Goal: Information Seeking & Learning: Learn about a topic

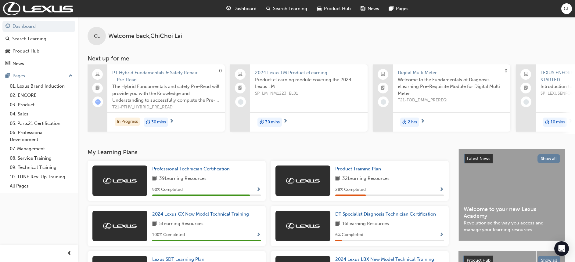
click at [568, 9] on span "CL" at bounding box center [567, 8] width 6 height 7
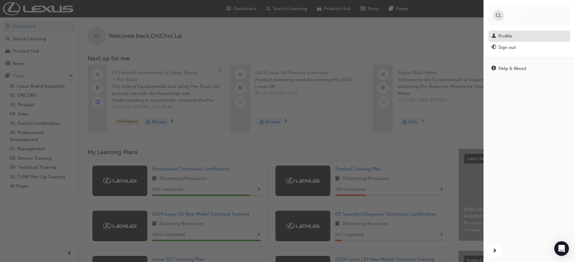
click at [514, 36] on div "Profile" at bounding box center [530, 36] width 76 height 8
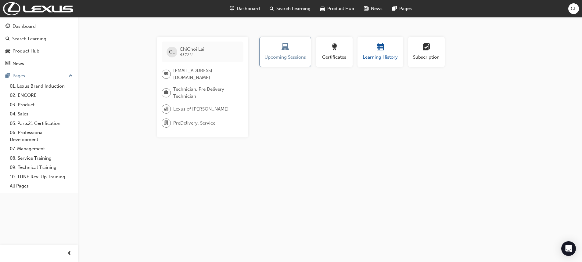
click at [381, 58] on span "Learning History" at bounding box center [380, 57] width 37 height 7
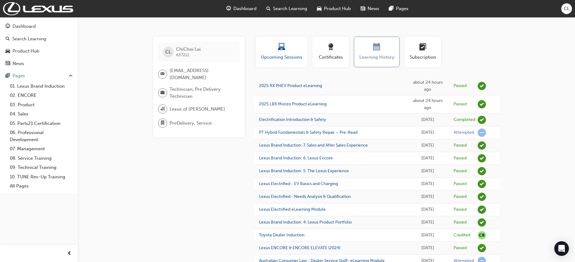
drag, startPoint x: 291, startPoint y: 50, endPoint x: 289, endPoint y: 54, distance: 3.7
click at [291, 52] on div "button" at bounding box center [281, 47] width 43 height 9
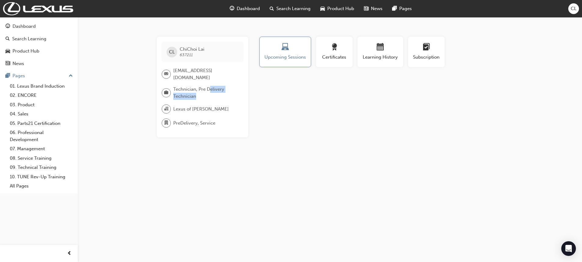
click at [211, 88] on span "Technician, Pre Delivery Technician" at bounding box center [205, 93] width 65 height 14
drag, startPoint x: 211, startPoint y: 88, endPoint x: 174, endPoint y: 87, distance: 36.7
click at [177, 87] on span "Technician, Pre Delivery Technician" at bounding box center [205, 93] width 65 height 14
drag, startPoint x: 335, startPoint y: 111, endPoint x: 352, endPoint y: 100, distance: 20.0
click at [335, 111] on div "Profile Upcoming Sessions Certificates Learning History Subscription [PERSON_NA…" at bounding box center [380, 87] width 245 height 101
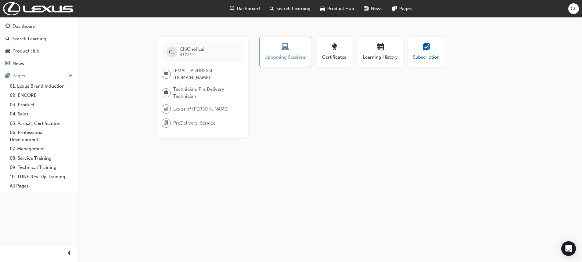
drag, startPoint x: 436, startPoint y: 60, endPoint x: 438, endPoint y: 64, distance: 4.5
click at [436, 61] on button "Subscription" at bounding box center [426, 52] width 37 height 31
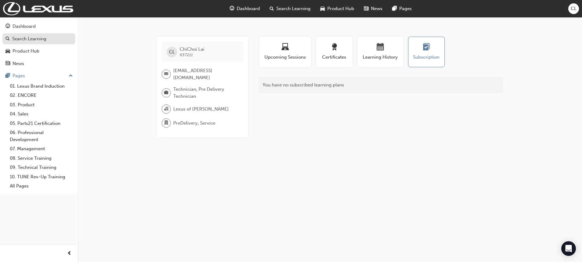
click at [31, 37] on div "Search Learning" at bounding box center [29, 38] width 34 height 7
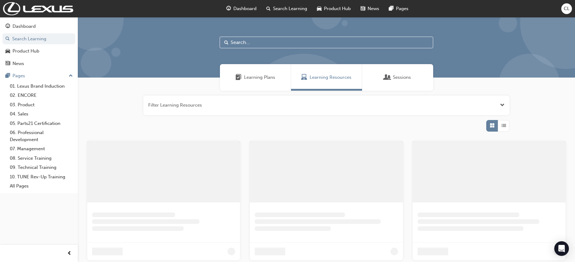
drag, startPoint x: 240, startPoint y: 74, endPoint x: 233, endPoint y: 73, distance: 6.4
click at [239, 74] on span "Learning Plans" at bounding box center [239, 77] width 6 height 7
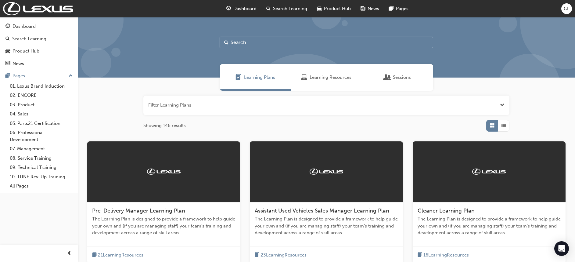
drag, startPoint x: 204, startPoint y: 105, endPoint x: 205, endPoint y: 102, distance: 3.7
click at [204, 104] on button "button" at bounding box center [326, 106] width 366 height 20
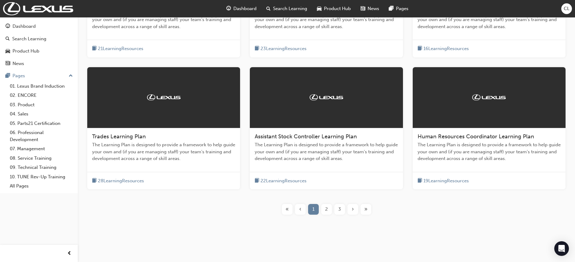
scroll to position [242, 0]
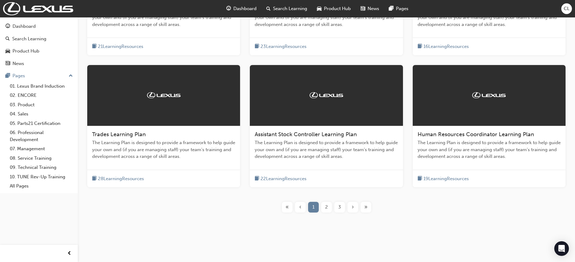
click at [321, 206] on div "2" at bounding box center [326, 207] width 11 height 11
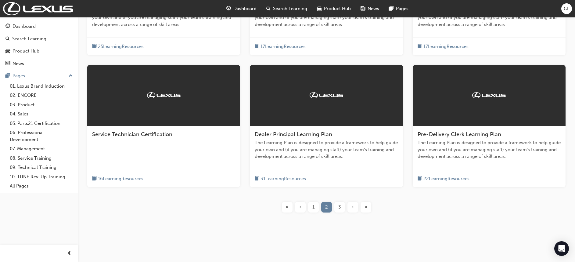
click at [437, 177] on span "22 Learning Resources" at bounding box center [447, 178] width 46 height 7
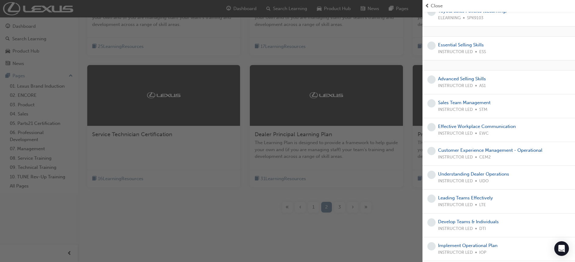
scroll to position [343, 0]
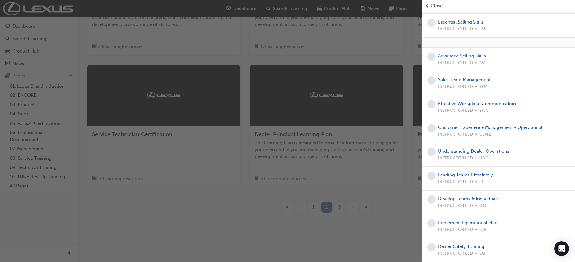
click at [229, 207] on div "button" at bounding box center [211, 131] width 423 height 262
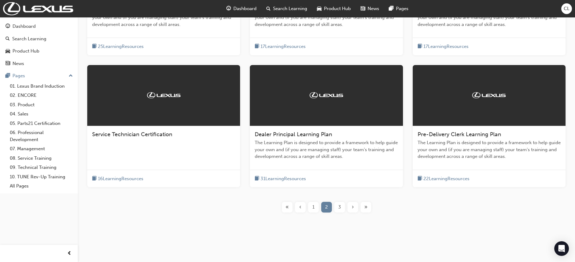
click at [341, 208] on div "3" at bounding box center [339, 207] width 11 height 11
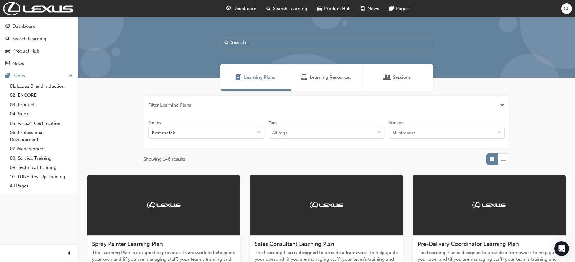
click at [214, 102] on button "button" at bounding box center [326, 106] width 366 height 20
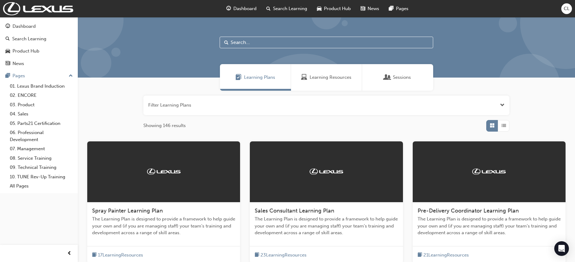
drag, startPoint x: 167, startPoint y: 106, endPoint x: 174, endPoint y: 110, distance: 7.8
click at [167, 106] on button "button" at bounding box center [326, 106] width 366 height 20
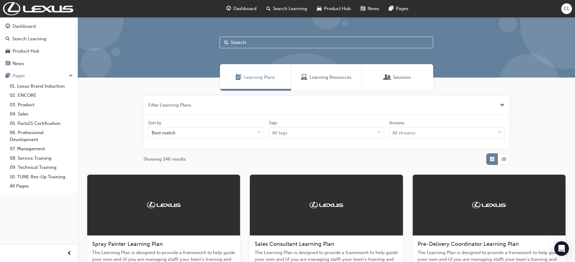
click at [272, 50] on div at bounding box center [326, 47] width 497 height 60
click at [274, 43] on input "text" at bounding box center [327, 43] width 214 height 12
type input "sdt"
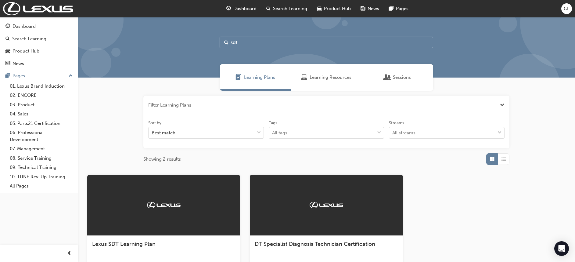
scroll to position [46, 0]
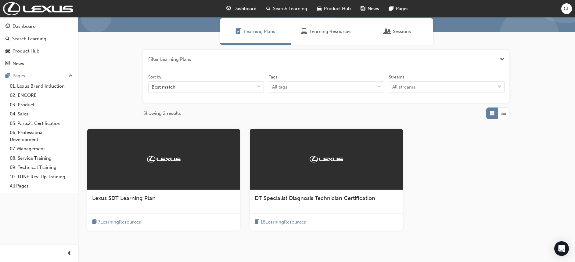
click at [320, 188] on div at bounding box center [326, 159] width 153 height 61
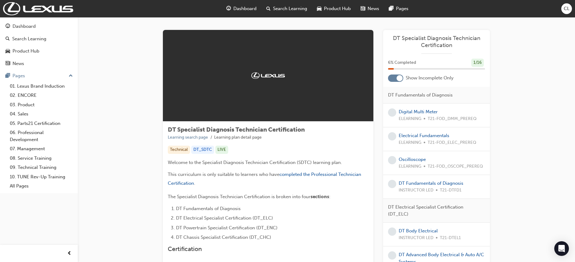
scroll to position [1, 0]
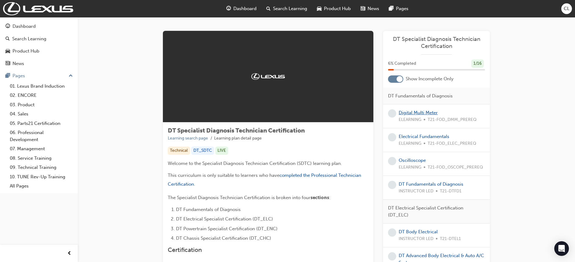
click at [412, 114] on link "Digital Multi Meter" at bounding box center [418, 112] width 39 height 5
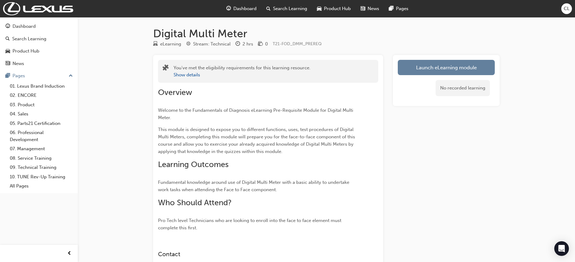
drag, startPoint x: 446, startPoint y: 69, endPoint x: 444, endPoint y: 64, distance: 5.1
click at [446, 69] on link "Launch eLearning module" at bounding box center [446, 67] width 97 height 15
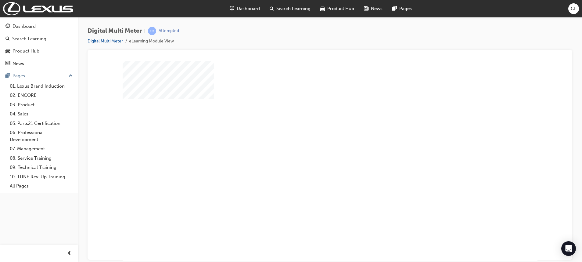
scroll to position [29, 0]
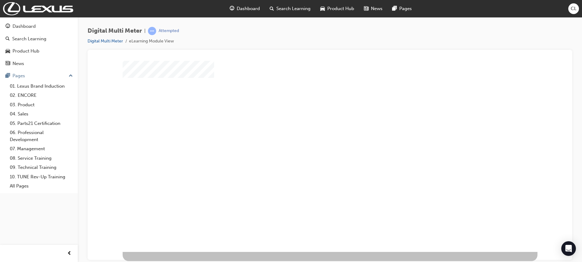
click at [312, 114] on div "play" at bounding box center [312, 114] width 0 height 0
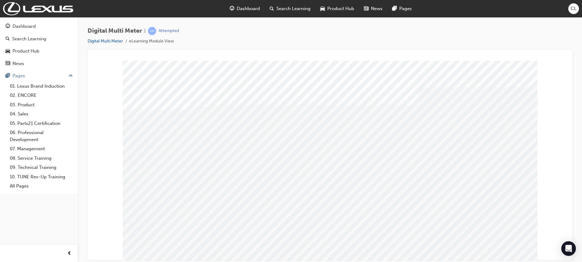
drag, startPoint x: 293, startPoint y: 164, endPoint x: 297, endPoint y: 159, distance: 6.1
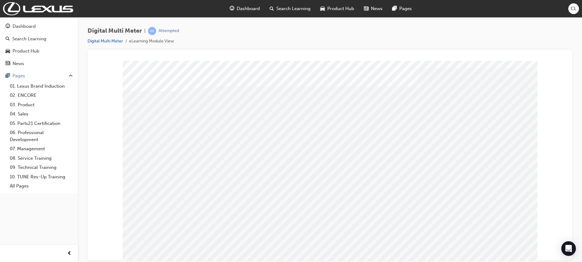
scroll to position [29, 0]
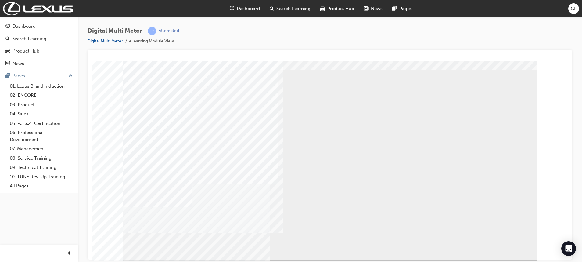
drag, startPoint x: 564, startPoint y: 221, endPoint x: 664, endPoint y: 298, distance: 127.1
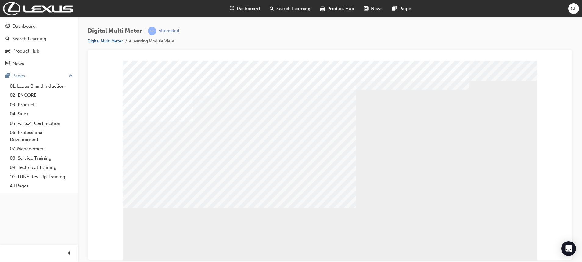
scroll to position [0, 0]
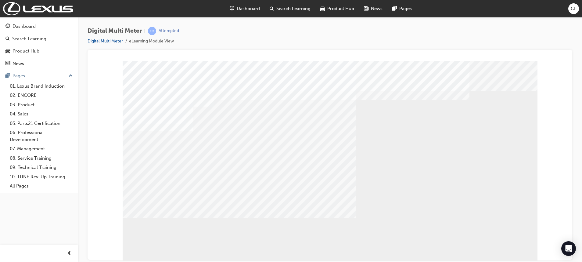
drag, startPoint x: 406, startPoint y: 200, endPoint x: 406, endPoint y: 204, distance: 4.6
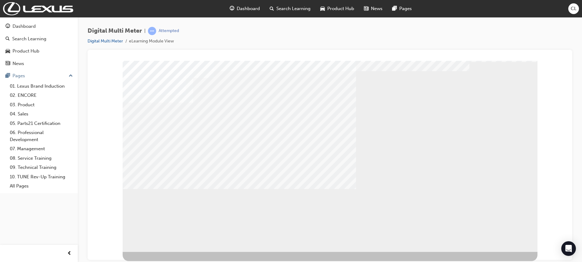
drag, startPoint x: 333, startPoint y: 142, endPoint x: 364, endPoint y: 156, distance: 34.4
drag, startPoint x: 272, startPoint y: 185, endPoint x: 275, endPoint y: 181, distance: 5.0
drag, startPoint x: 276, startPoint y: 156, endPoint x: 285, endPoint y: 144, distance: 14.2
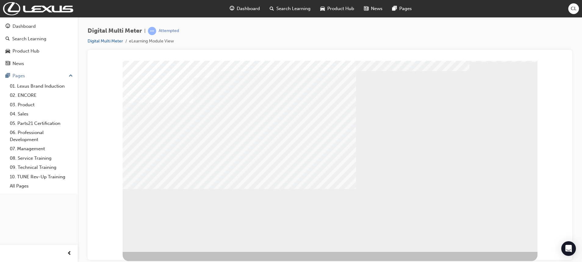
drag, startPoint x: 294, startPoint y: 128, endPoint x: 314, endPoint y: 122, distance: 21.1
drag, startPoint x: 332, startPoint y: 120, endPoint x: 349, endPoint y: 129, distance: 19.0
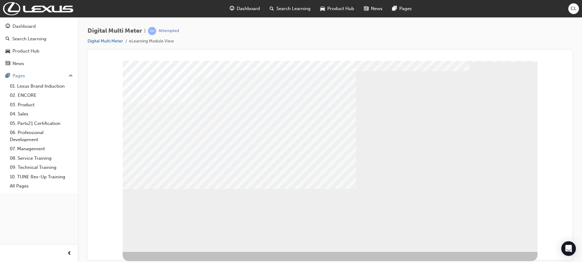
drag, startPoint x: 359, startPoint y: 131, endPoint x: 384, endPoint y: 153, distance: 33.3
drag, startPoint x: 387, startPoint y: 150, endPoint x: 397, endPoint y: 172, distance: 23.4
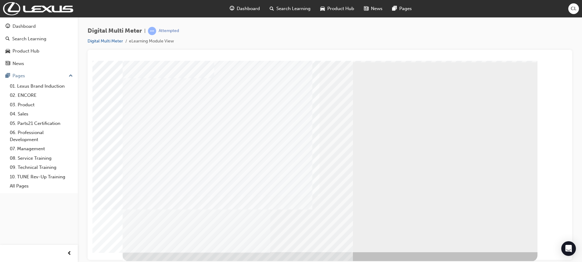
scroll to position [29, 0]
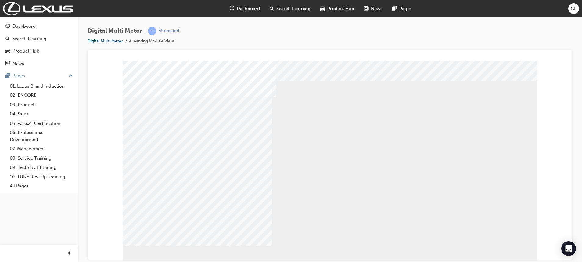
scroll to position [0, 0]
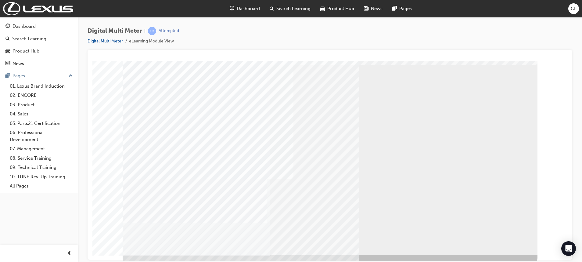
scroll to position [29, 0]
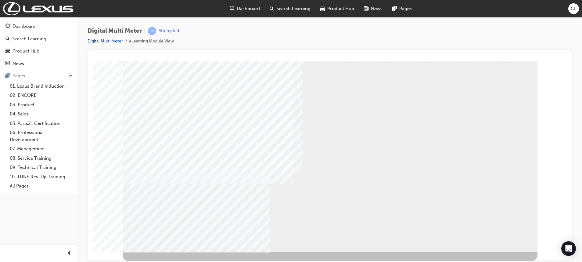
scroll to position [0, 0]
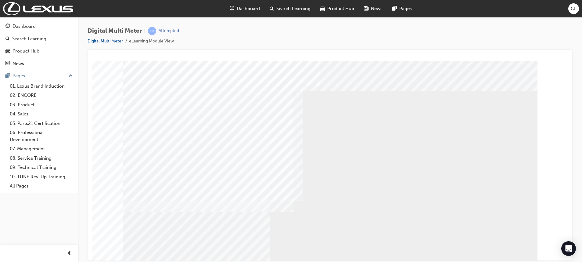
click at [575, 8] on span "CL" at bounding box center [574, 8] width 6 height 7
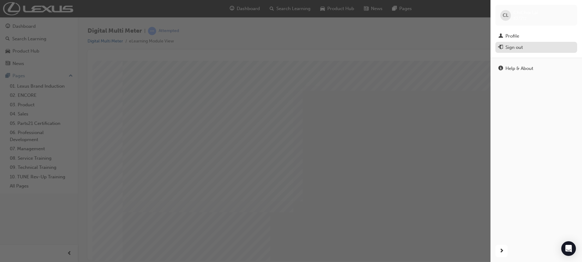
click at [520, 48] on div "Sign out" at bounding box center [514, 47] width 17 height 7
